Goal: Task Accomplishment & Management: Use online tool/utility

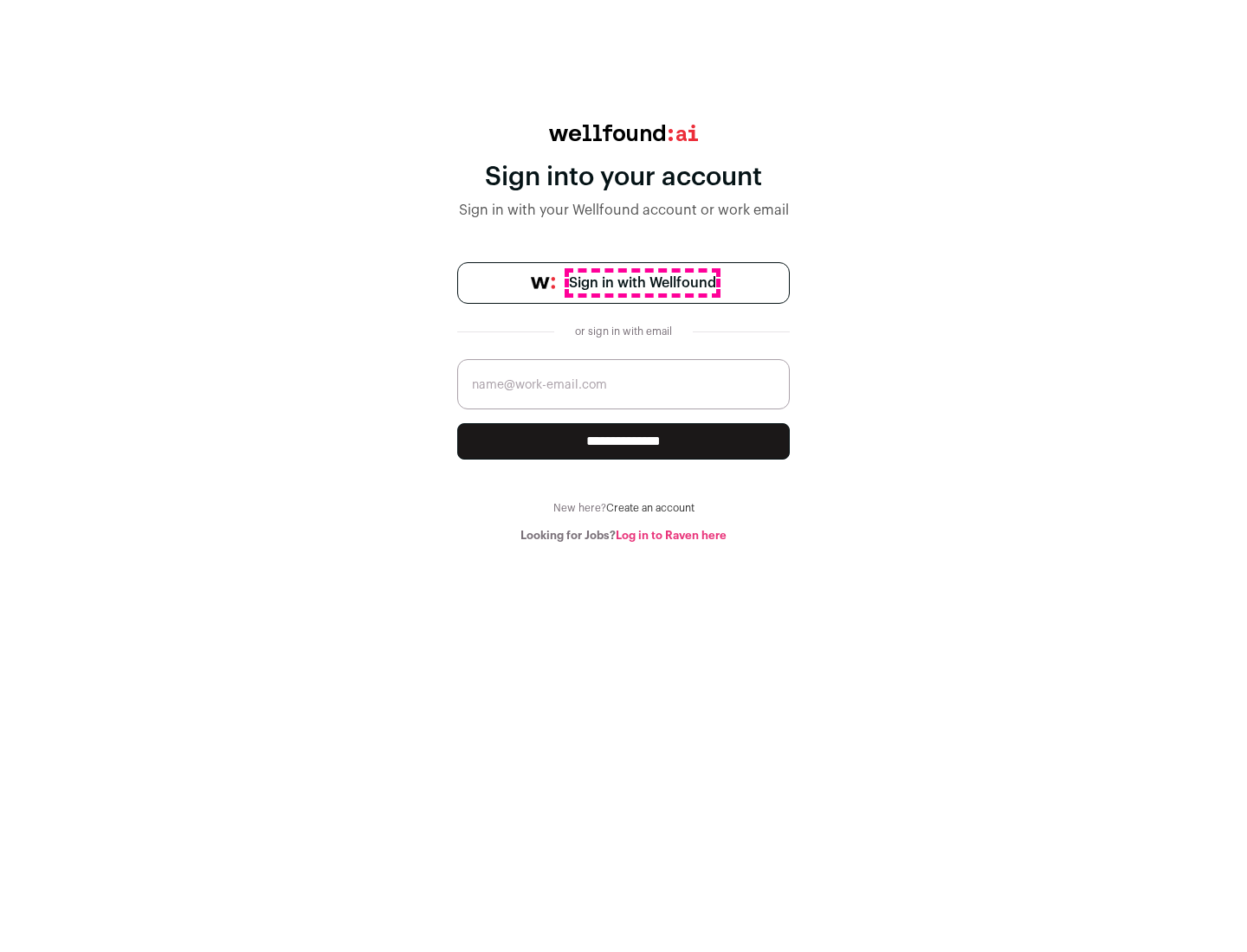
click at [642, 283] on span "Sign in with Wellfound" at bounding box center [642, 282] width 147 height 20
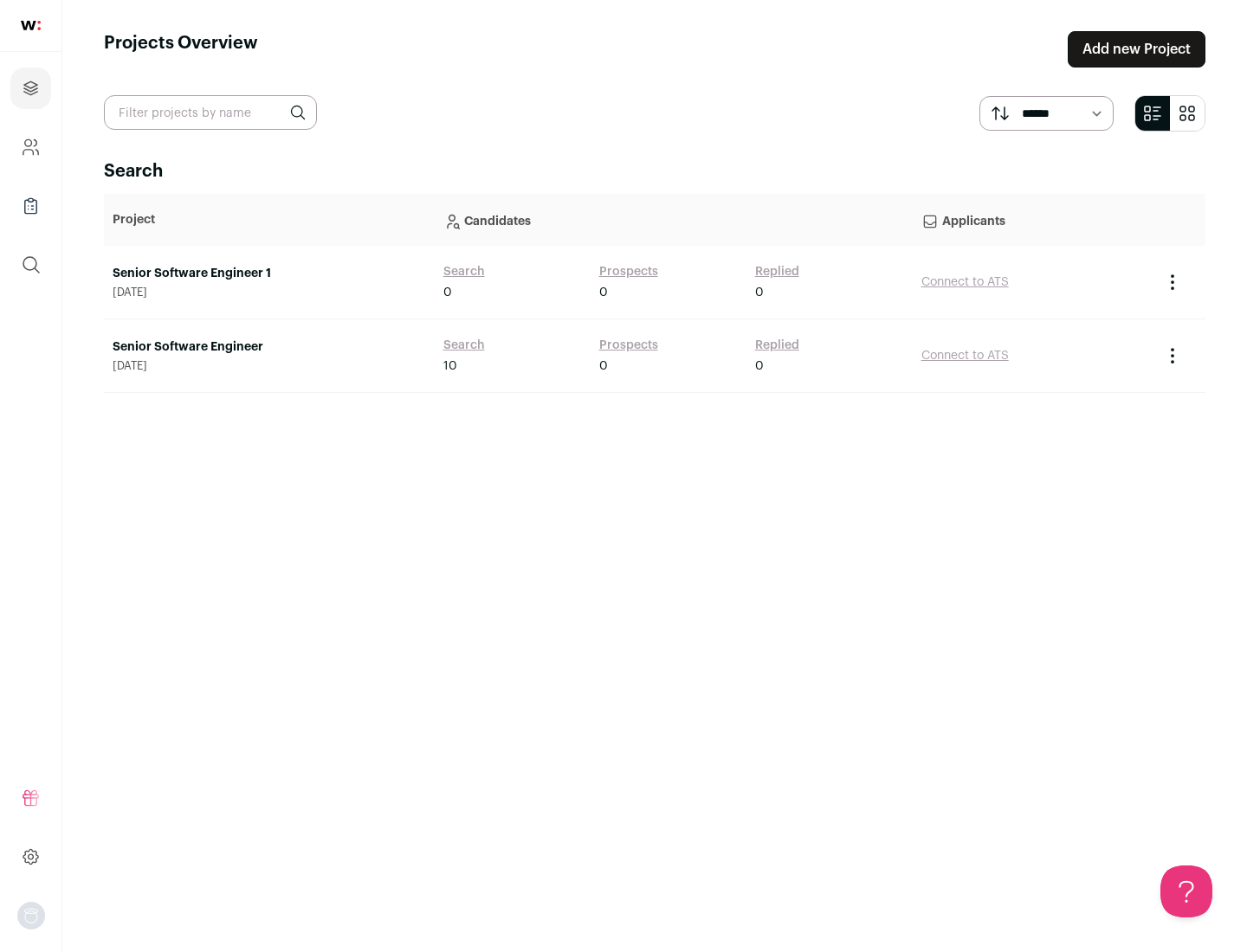
click at [269, 347] on link "Senior Software Engineer" at bounding box center [269, 347] width 313 height 18
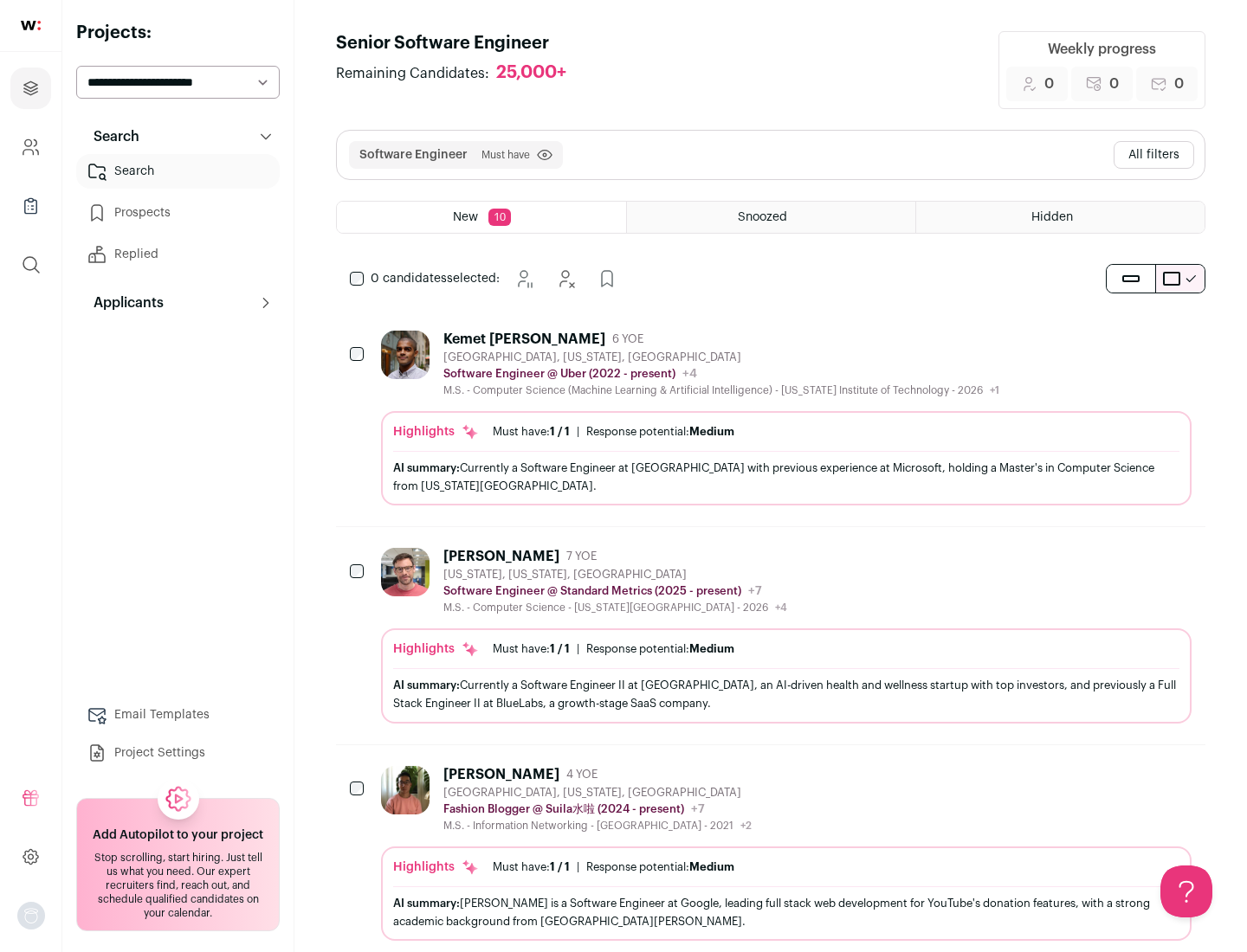
click at [770, 418] on div "Highlights Must have: 1 / 1 How many must haves have been fulfilled? | Response…" at bounding box center [786, 458] width 810 height 95
